Goal: Find specific page/section: Find specific page/section

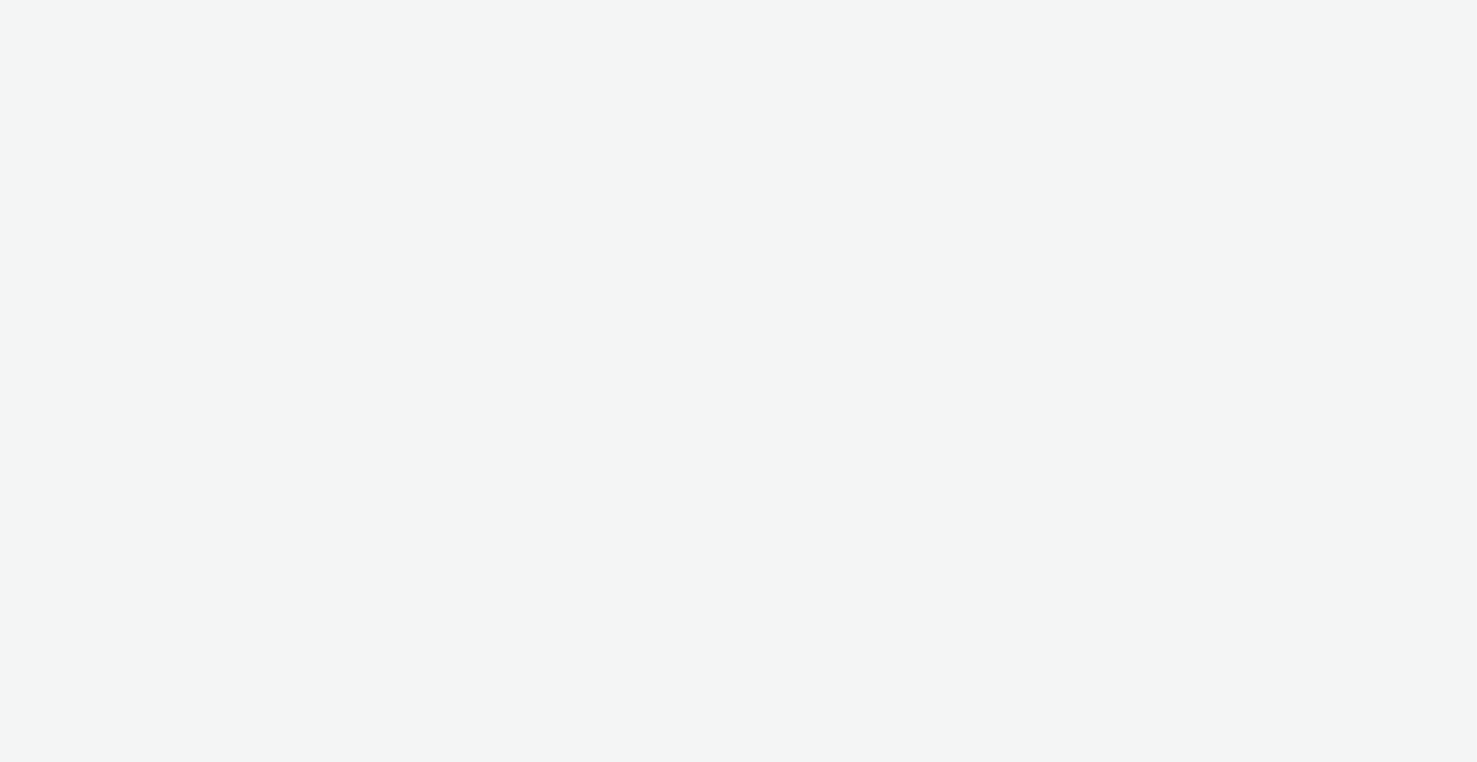
select select "2fc77e36-bb93-4aa3-9dff-dcb08e02eac6"
select select "2405a9d4-3350-4458-8d06-44f78962fa76"
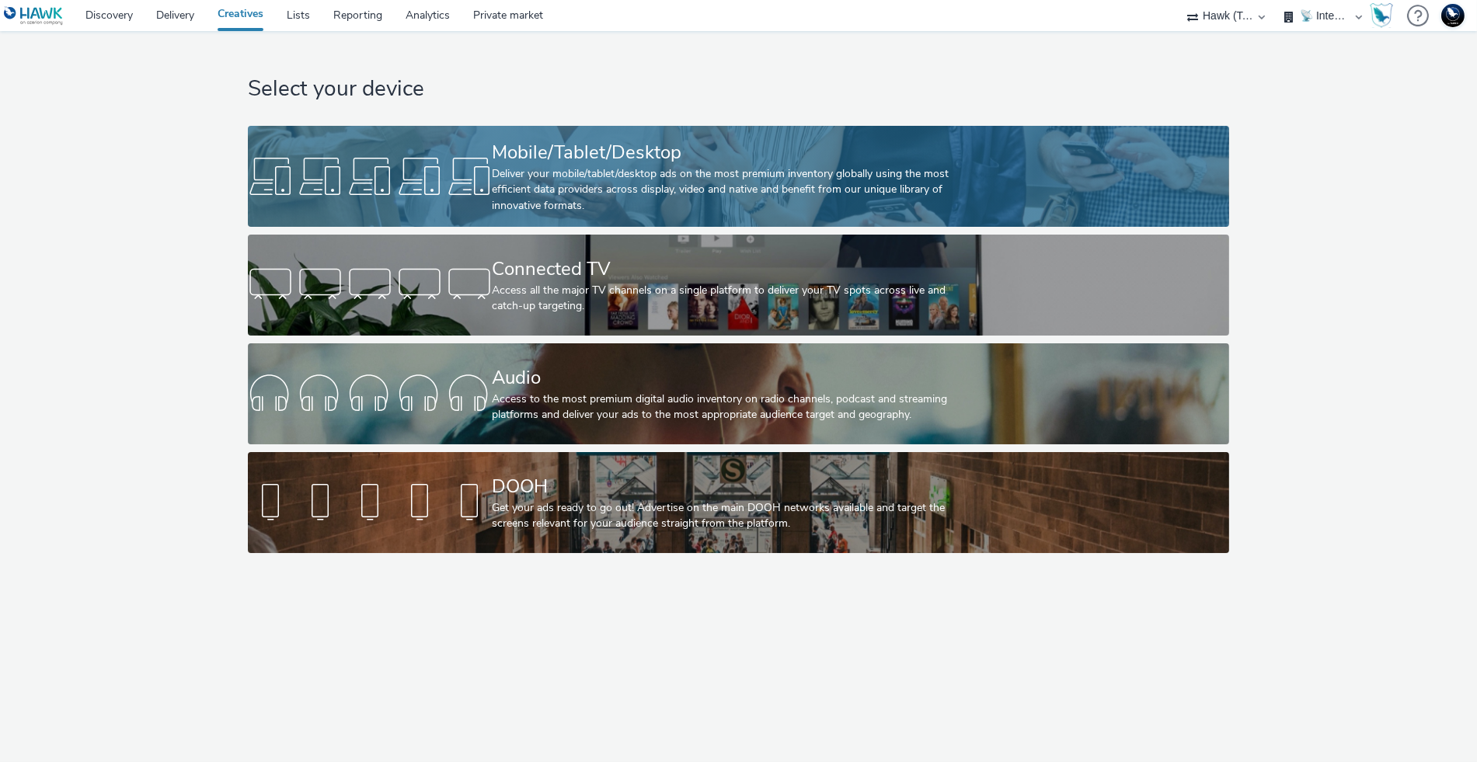
click at [443, 173] on div at bounding box center [370, 177] width 244 height 50
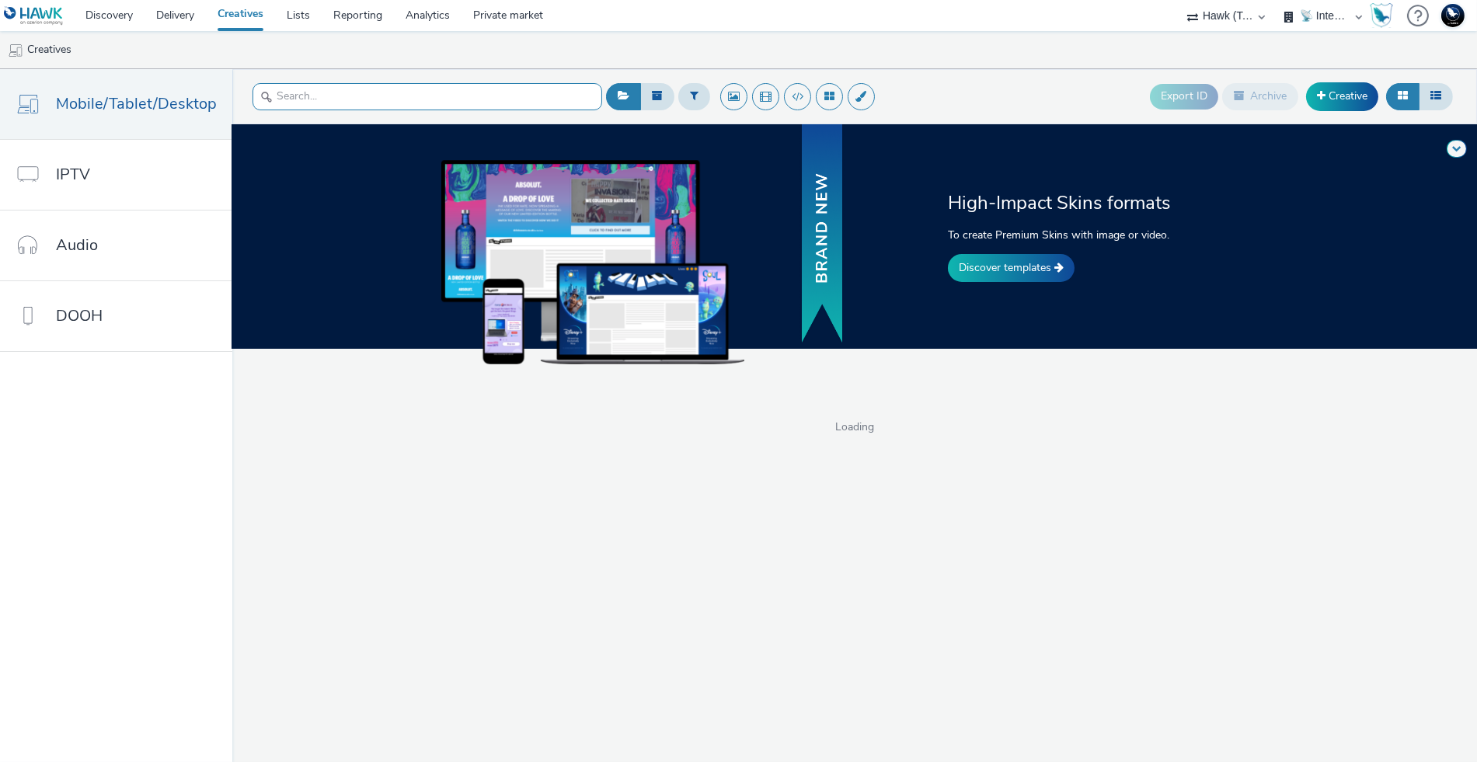
click at [330, 101] on input "text" at bounding box center [428, 96] width 350 height 27
type input "3"
type input "DV"
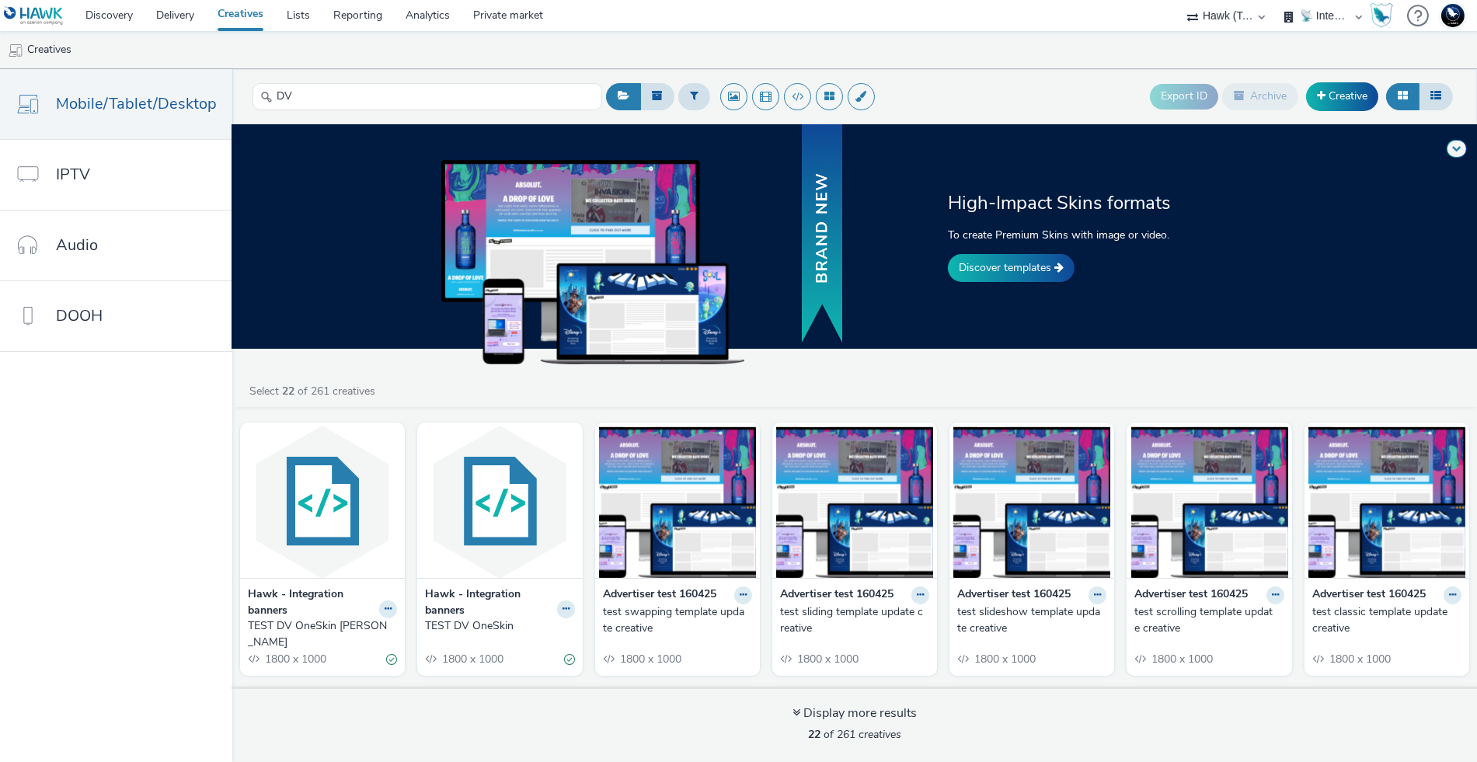
click at [479, 601] on strong "Hawk - Integration banners" at bounding box center [488, 603] width 127 height 32
click at [474, 596] on strong "Hawk - Integration banners" at bounding box center [488, 603] width 127 height 32
click at [489, 538] on img at bounding box center [499, 503] width 157 height 152
